Goal: Entertainment & Leisure: Consume media (video, audio)

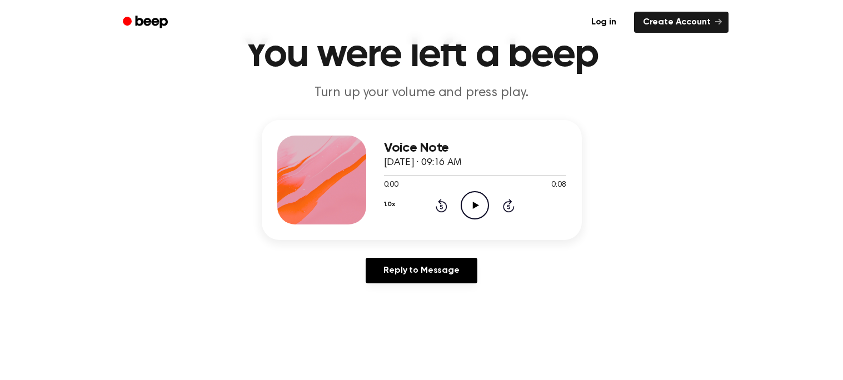
scroll to position [54, 0]
click at [476, 202] on icon "Play Audio" at bounding box center [475, 205] width 28 height 28
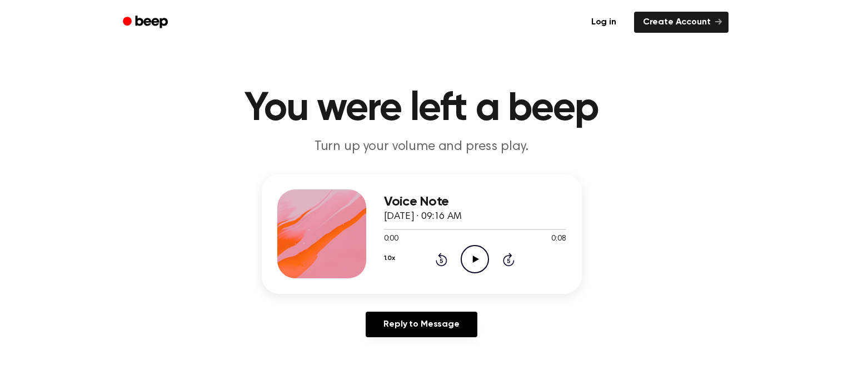
click at [477, 262] on icon "Play Audio" at bounding box center [475, 259] width 28 height 28
click at [473, 259] on icon at bounding box center [476, 259] width 6 height 7
click at [469, 262] on icon "Play Audio" at bounding box center [475, 259] width 28 height 28
click at [475, 269] on icon "Play Audio" at bounding box center [475, 259] width 28 height 28
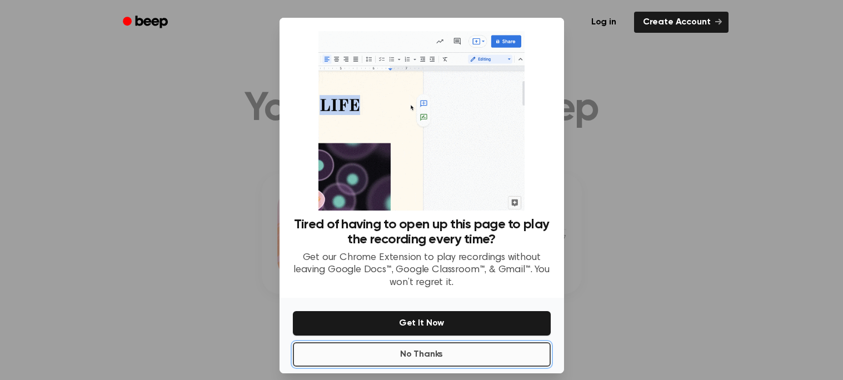
click at [533, 348] on button "No Thanks" at bounding box center [422, 354] width 258 height 24
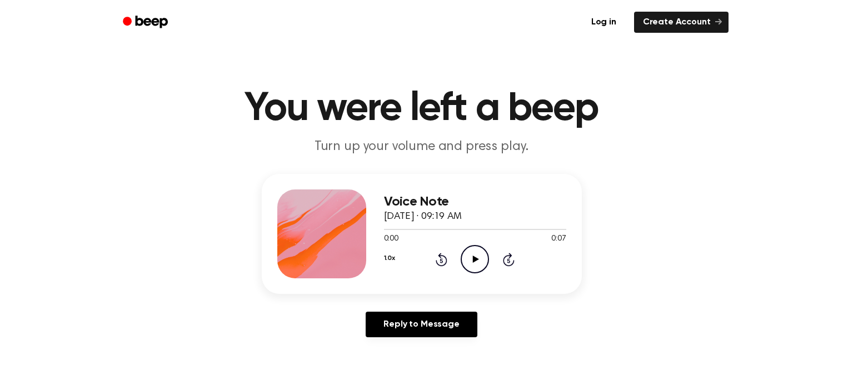
click at [478, 255] on icon "Play Audio" at bounding box center [475, 259] width 28 height 28
click at [479, 249] on icon "Play Audio" at bounding box center [475, 259] width 28 height 28
click at [467, 257] on icon "Play Audio" at bounding box center [475, 259] width 28 height 28
click at [472, 267] on icon "Play Audio" at bounding box center [475, 259] width 28 height 28
click at [480, 261] on icon "Play Audio" at bounding box center [475, 259] width 28 height 28
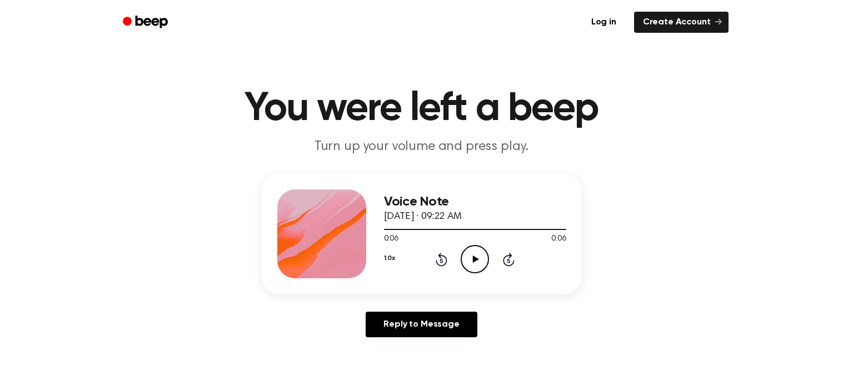
click at [486, 260] on icon "Play Audio" at bounding box center [475, 259] width 28 height 28
click at [480, 261] on icon "Play Audio" at bounding box center [475, 259] width 28 height 28
click at [446, 257] on icon "Rewind 5 seconds" at bounding box center [441, 259] width 12 height 14
click at [391, 254] on button "1.0x" at bounding box center [389, 258] width 11 height 19
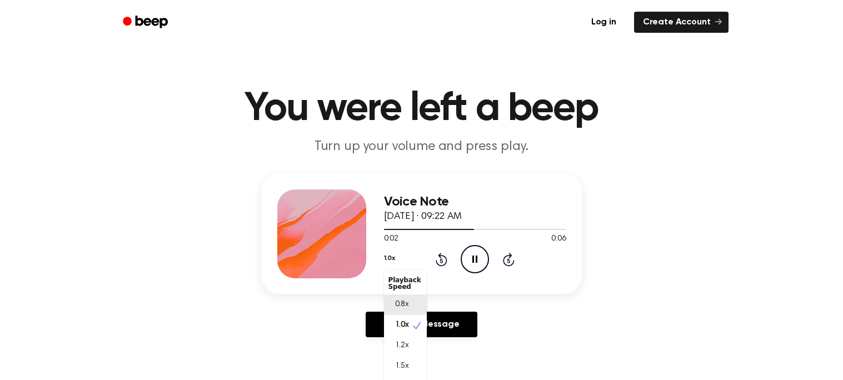
click at [399, 312] on div "0.8x" at bounding box center [405, 304] width 43 height 21
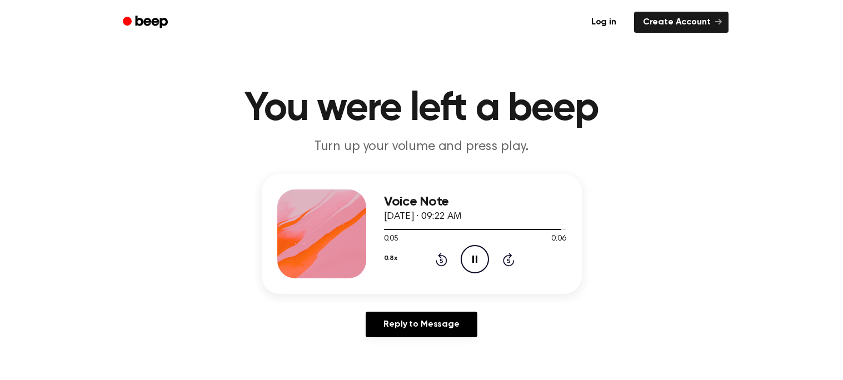
click at [452, 260] on div "0.8x Rewind 5 seconds Pause Audio Skip 5 seconds" at bounding box center [475, 259] width 182 height 28
click at [444, 259] on icon "Rewind 5 seconds" at bounding box center [441, 259] width 12 height 14
click at [485, 258] on icon "Play Audio" at bounding box center [475, 259] width 28 height 28
click at [384, 263] on button "0.8x" at bounding box center [390, 258] width 13 height 19
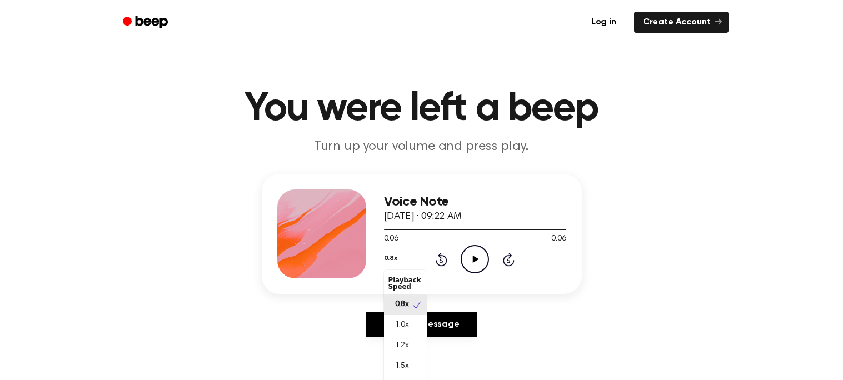
click at [384, 263] on button "0.8x" at bounding box center [390, 258] width 13 height 19
click at [477, 258] on div "0.8x Playback Speed 0.8x 1.0x 1.2x 1.5x 2.0x Rewind 5 seconds Play Audio Skip 5…" at bounding box center [475, 259] width 182 height 28
click at [470, 261] on icon "Play Audio" at bounding box center [475, 259] width 28 height 28
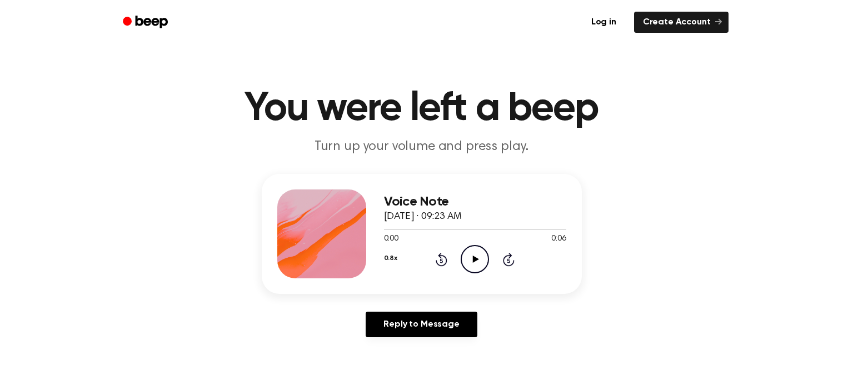
click at [481, 251] on icon "Play Audio" at bounding box center [475, 259] width 28 height 28
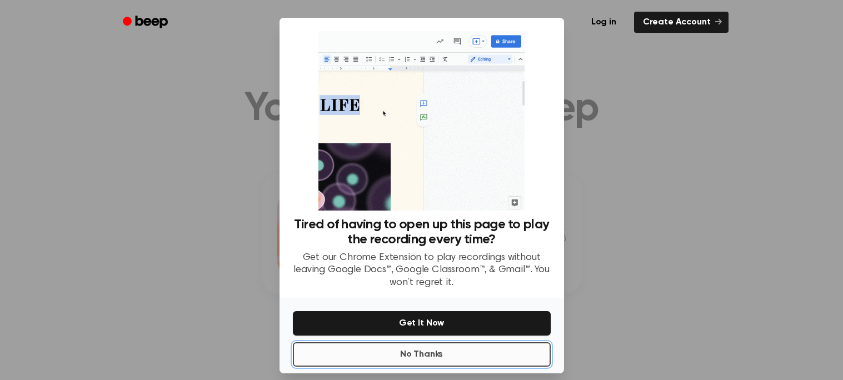
click at [417, 353] on button "No Thanks" at bounding box center [422, 354] width 258 height 24
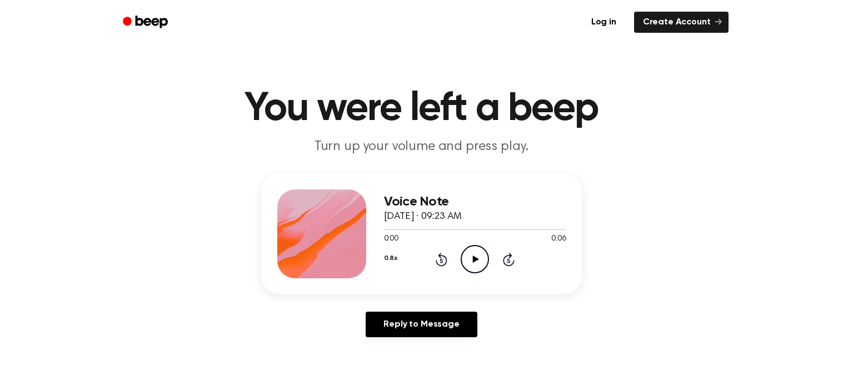
click at [474, 248] on icon "Play Audio" at bounding box center [475, 259] width 28 height 28
click at [476, 249] on icon "Play Audio" at bounding box center [475, 259] width 28 height 28
click at [478, 259] on icon "Play Audio" at bounding box center [475, 259] width 28 height 28
click at [483, 256] on icon "Play Audio" at bounding box center [475, 259] width 28 height 28
click at [471, 267] on icon "Play Audio" at bounding box center [475, 259] width 28 height 28
